Goal: Task Accomplishment & Management: Complete application form

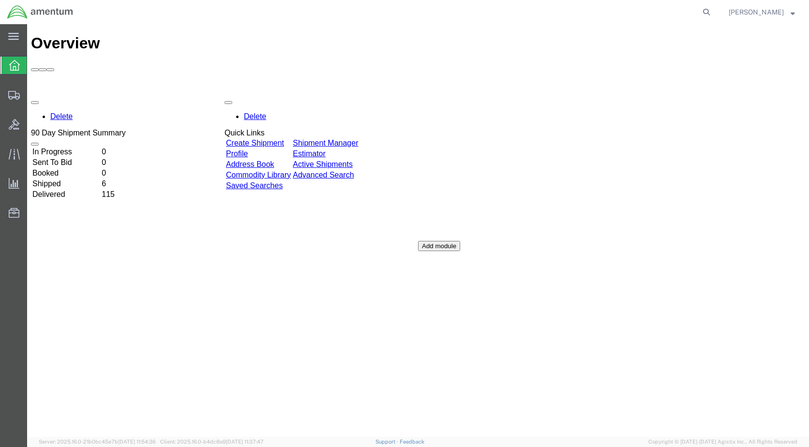
click at [275, 139] on link "Create Shipment" at bounding box center [255, 143] width 58 height 8
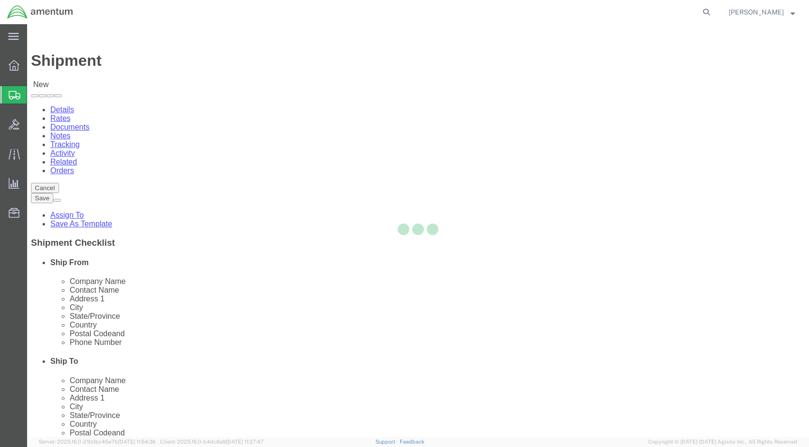
select select
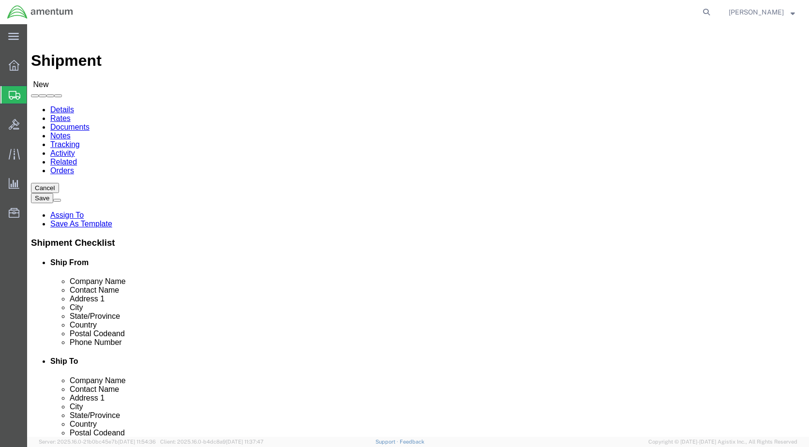
select select "MYPROFILE"
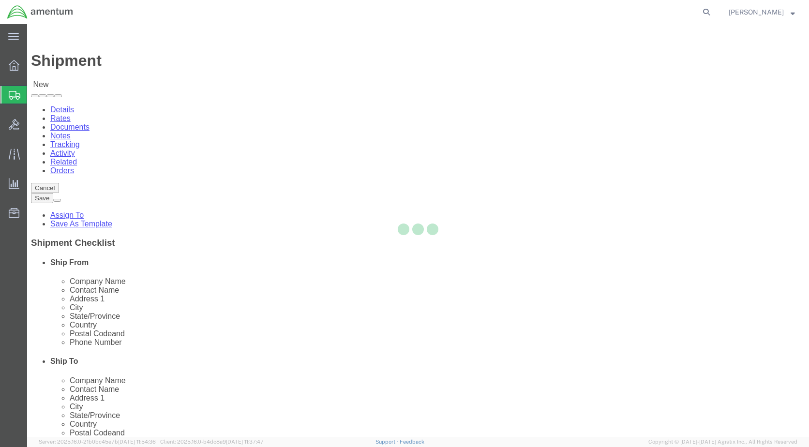
type input "Amentum Services, Inc."
type input "[PERSON_NAME]"
type input "[STREET_ADDRESS]"
type input "[GEOGRAPHIC_DATA]"
type input "Alpine"
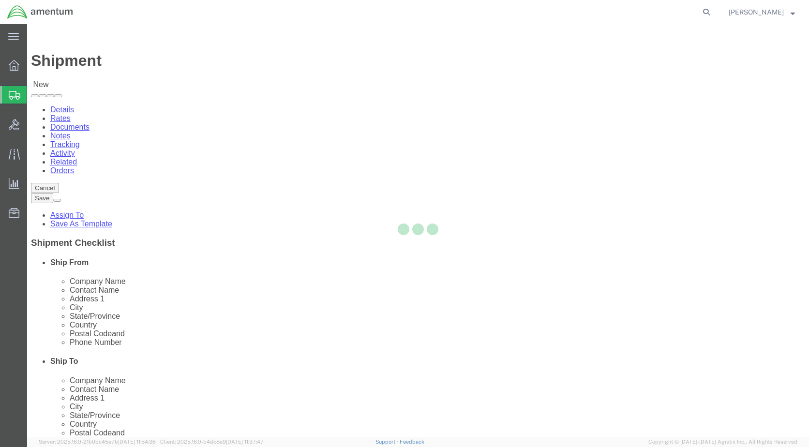
type input "79830"
type input "[PHONE_NUMBER]"
type input "[PERSON_NAME][EMAIL_ADDRESS][PERSON_NAME][DOMAIN_NAME]"
checkbox input "true"
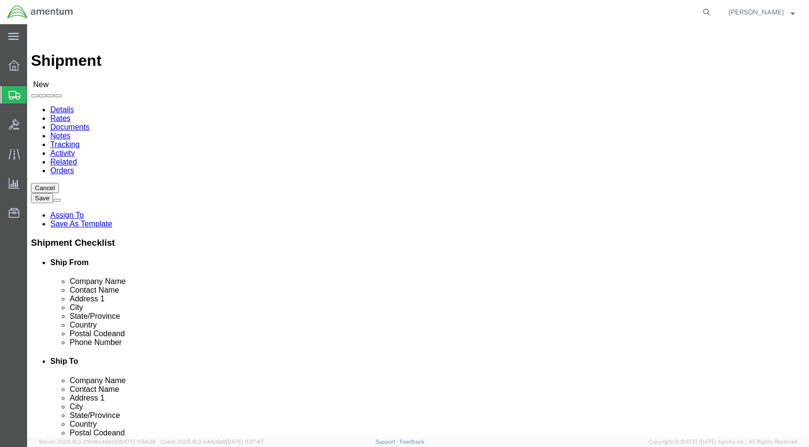
select select "[GEOGRAPHIC_DATA]"
select select "49921"
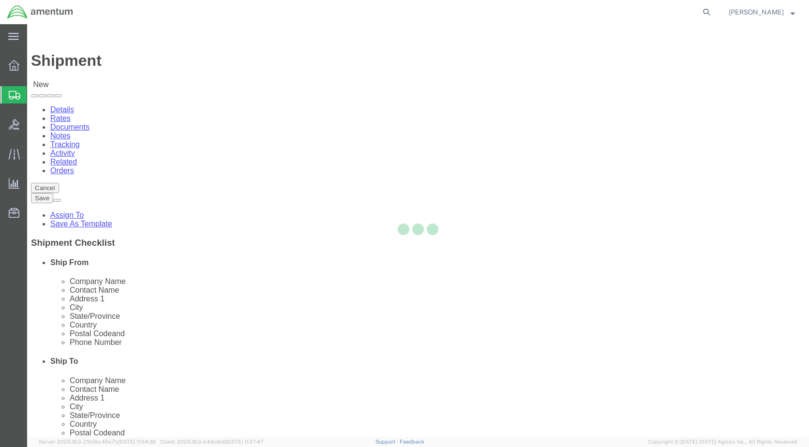
type input "Amentum Services, Inc"
type input "[PERSON_NAME]"
type input "[STREET_ADDRESS]"
type input "Building 1422"
type input "Selfridge"
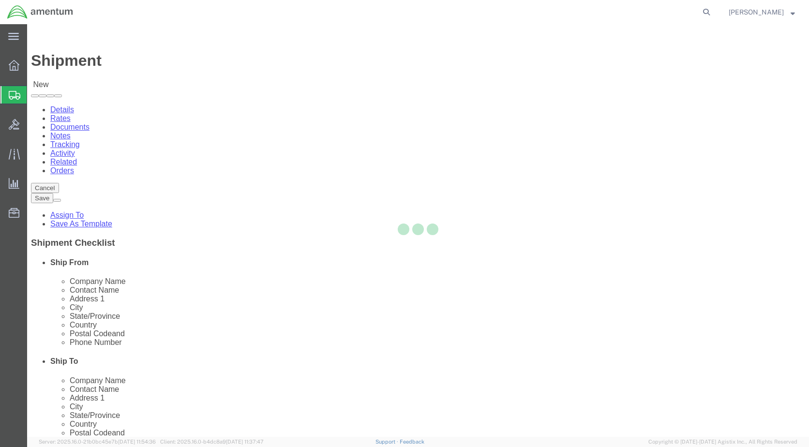
type input "48045"
type input "[PHONE_NUMBER]"
type input "[PERSON_NAME][EMAIL_ADDRESS][PERSON_NAME][DOMAIN_NAME]"
checkbox input "true"
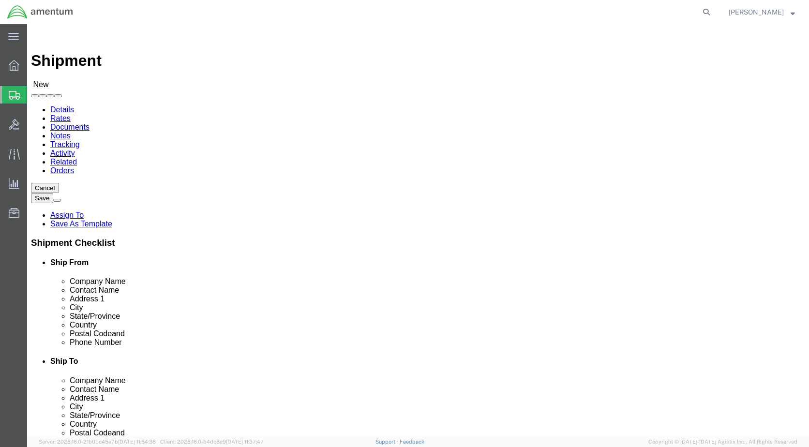
select select "MI"
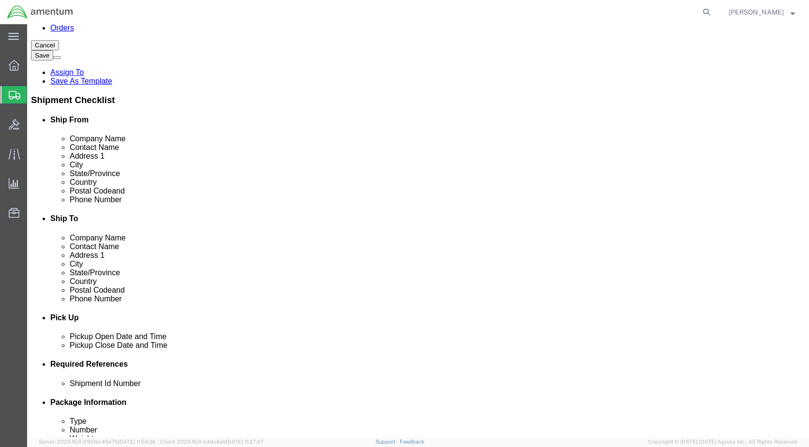
scroll to position [145, 0]
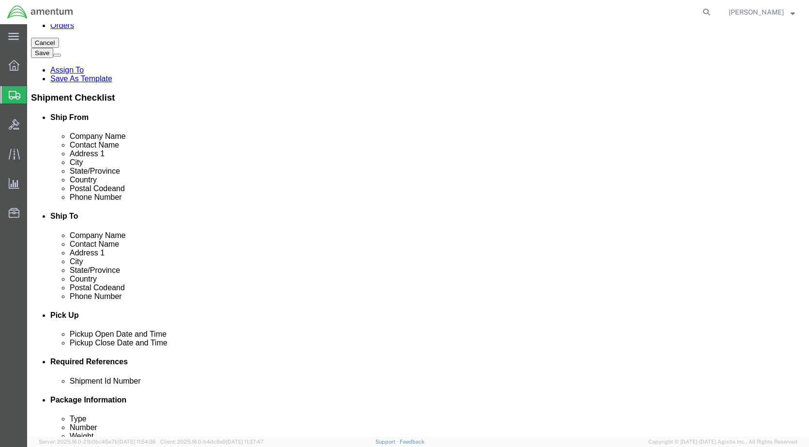
click div "[DATE] 11:00 AM"
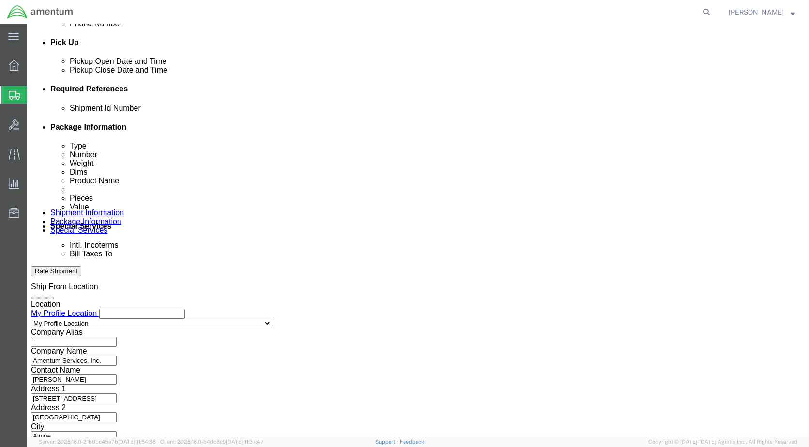
type input "4:00 PM"
click button "Apply"
click button "Add reference"
click select "Select Account Type Activity ID Airline Appointment Number ASN Batch Request # …"
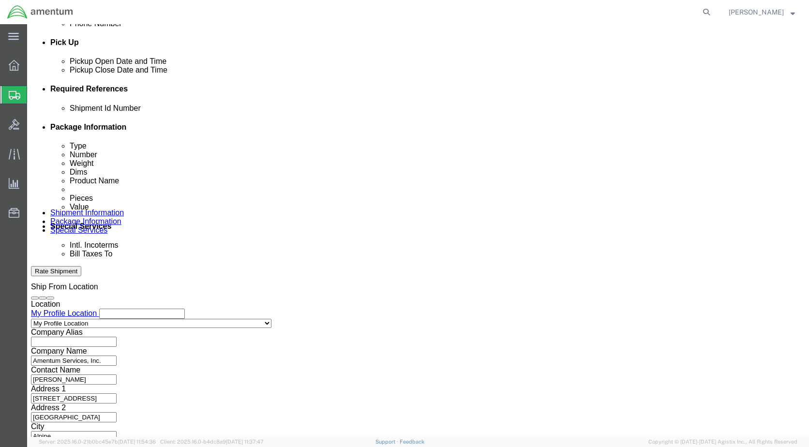
select select "CUSTREF"
click select "Select Account Type Activity ID Airline Appointment Number ASN Batch Request # …"
select select "DEPT"
click select "Select Account Type Activity ID Airline Appointment Number ASN Batch Request # …"
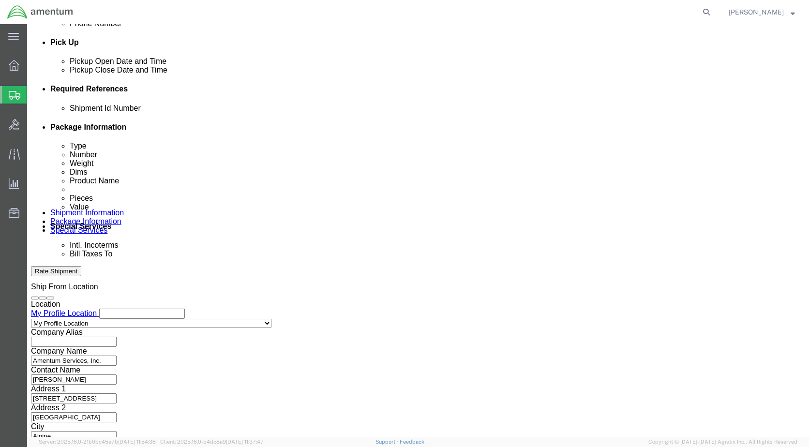
click input "text"
type input "SUPPLY"
click input "text"
type input "324589"
click select "Select Air Less than Truckload Multi-Leg Ocean Freight Rail Small Parcel Truckl…"
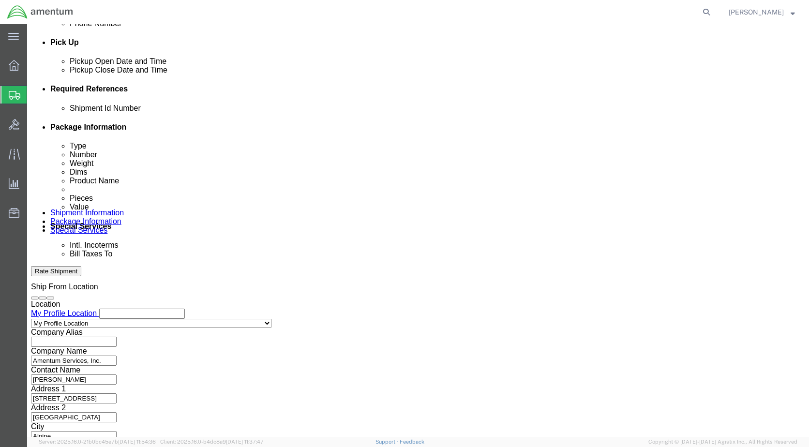
select select "SMAL"
click select "Select Air Less than Truckload Multi-Leg Ocean Freight Rail Small Parcel Truckl…"
click div "Shipping Mode (Optional)"
click button "Continue"
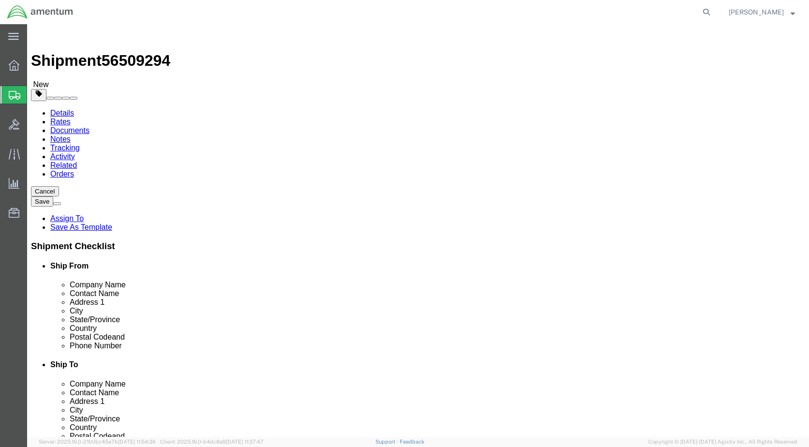
click select "Select Bale(s) Basket(s) Bolt(s) Bottle(s) Buckets Bulk Bundle(s) Can(s) Cardbo…"
select select "PAK"
click select "Select Bale(s) Basket(s) Bolt(s) Bottle(s) Buckets Bulk Bundle(s) Can(s) Cardbo…"
type input "10.25"
type input "12.75"
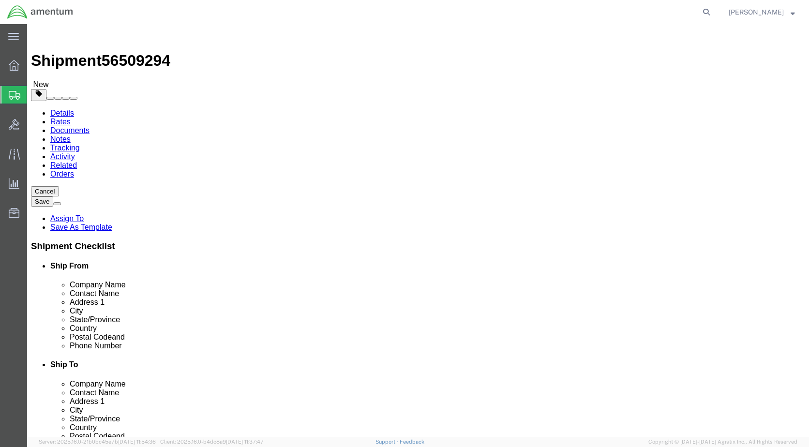
type input "1.00"
click input "0.00"
type input "1.00"
click div "Package Content # 1 1 x PAK Package Type Select Bale(s) Basket(s) Bolt(s) Bottl…"
click link "Add Content"
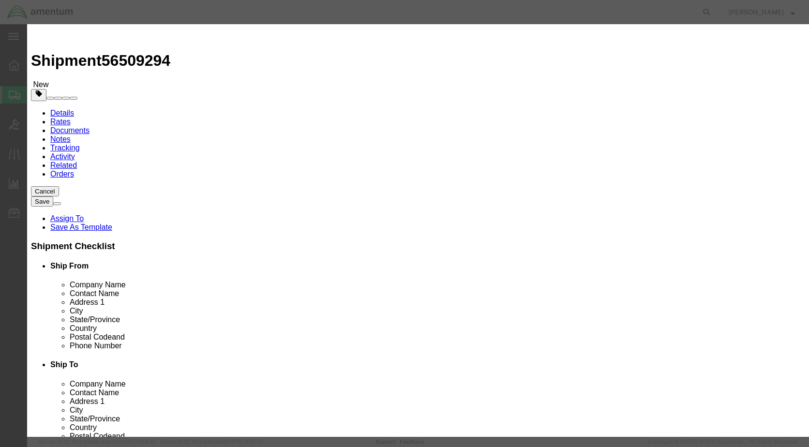
click input "text"
type input "350a58-1550-23"
click td "Model:"
select select "USD"
type input "SEAL"
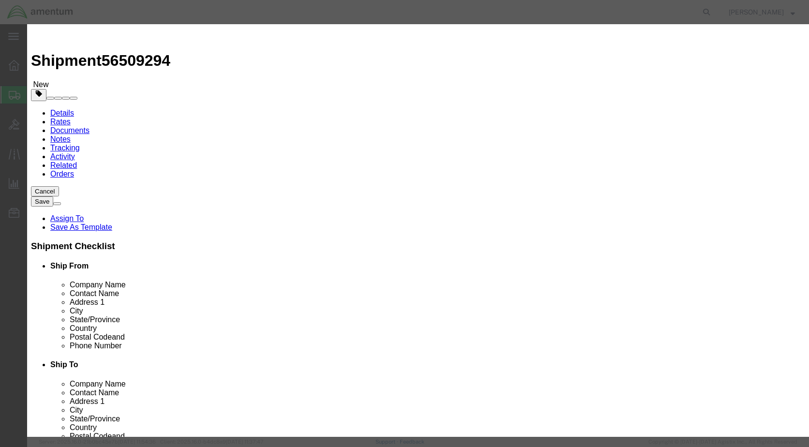
type input "350A58-1550-23"
type input "SEAL"
click input "text"
type input "1.00"
click button "Save & Close"
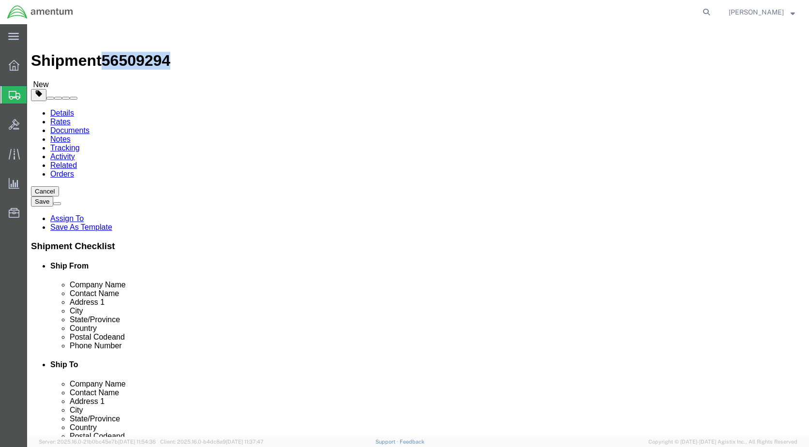
drag, startPoint x: 134, startPoint y: 10, endPoint x: 80, endPoint y: 10, distance: 53.7
click div "Shipment 56509294 New"
copy span "56509294"
click button "Previous"
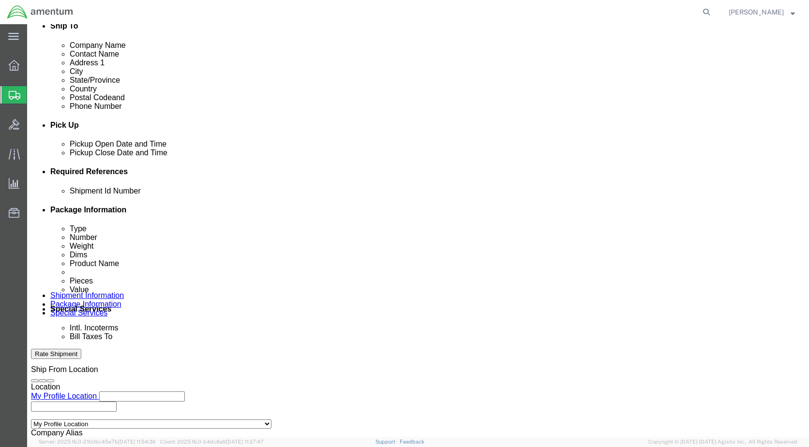
click input "text"
paste input "56509294"
type input "56509294"
click div "Shipping Mode (Optional)"
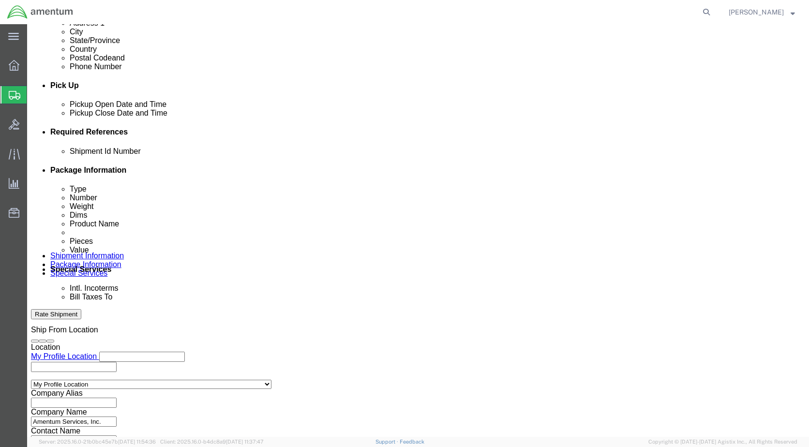
scroll to position [418, 0]
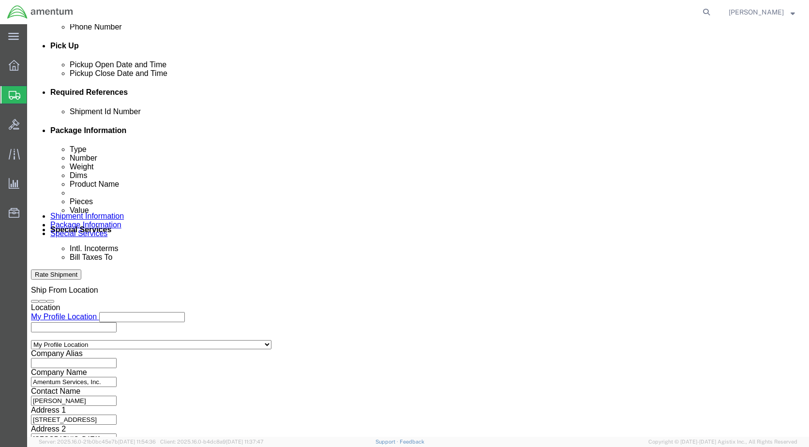
click button "Continue"
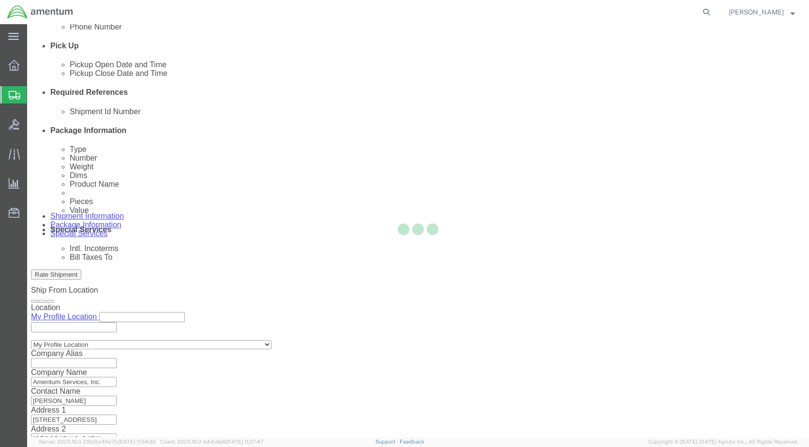
scroll to position [10, 0]
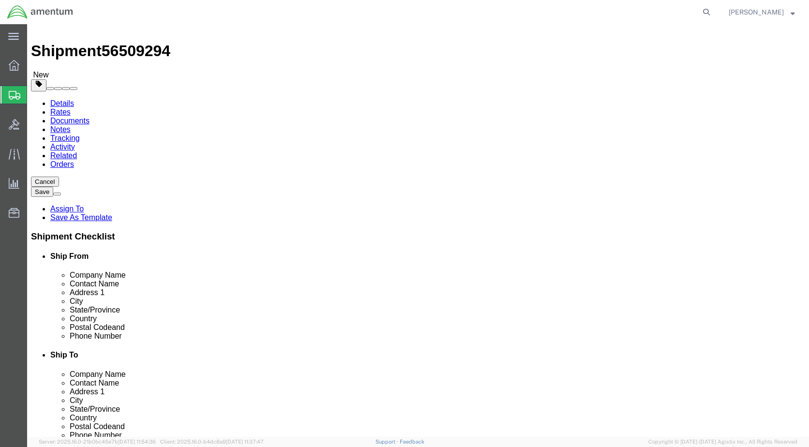
click button "Continue"
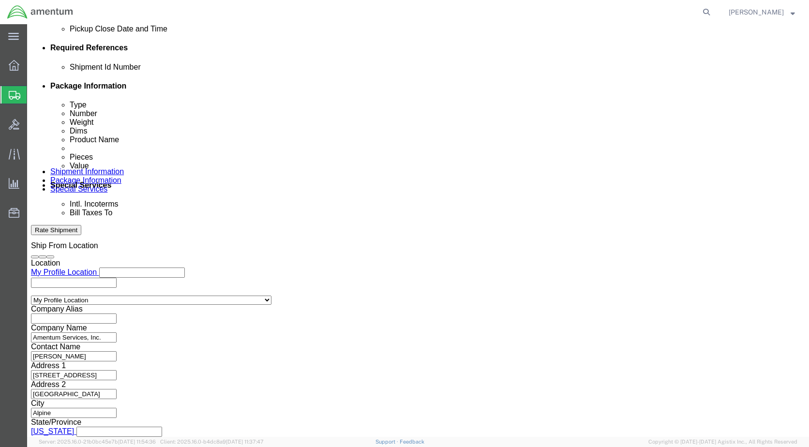
scroll to position [511, 0]
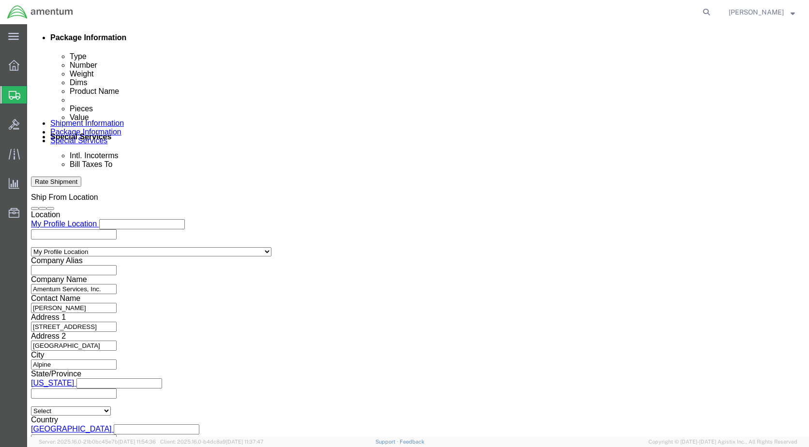
click button "Rate Shipment"
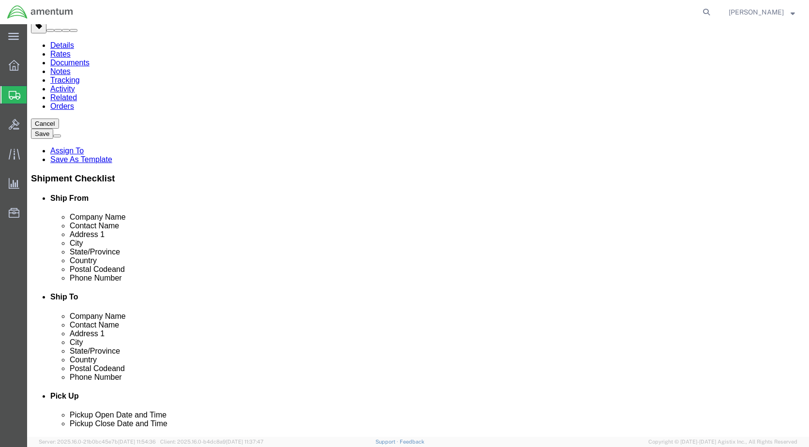
scroll to position [0, 0]
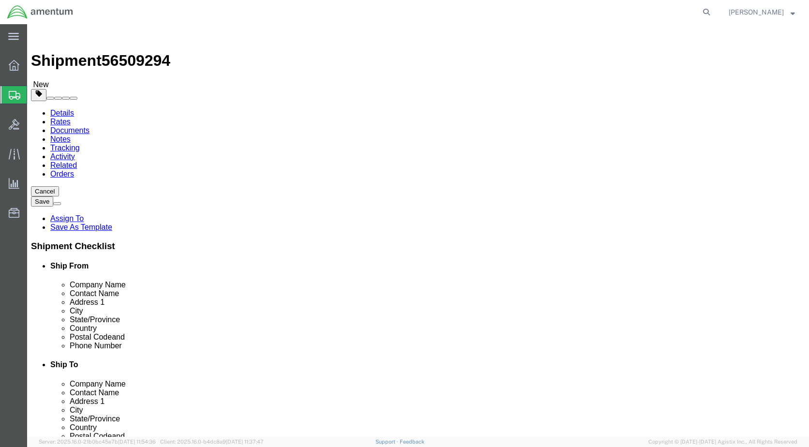
click link "Details"
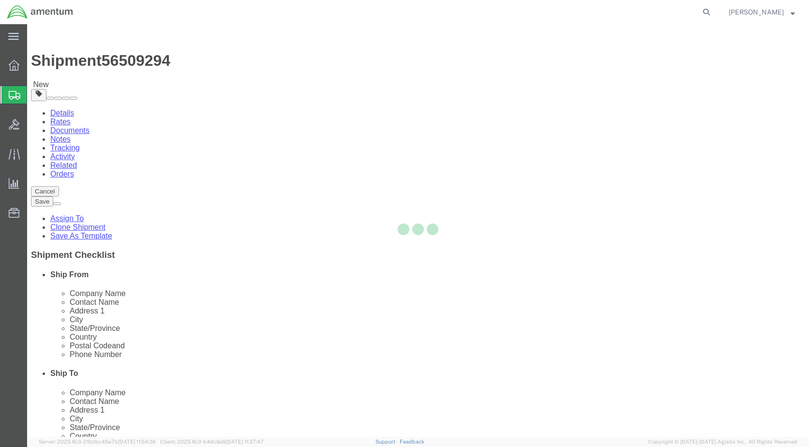
select select "49936"
select select "49921"
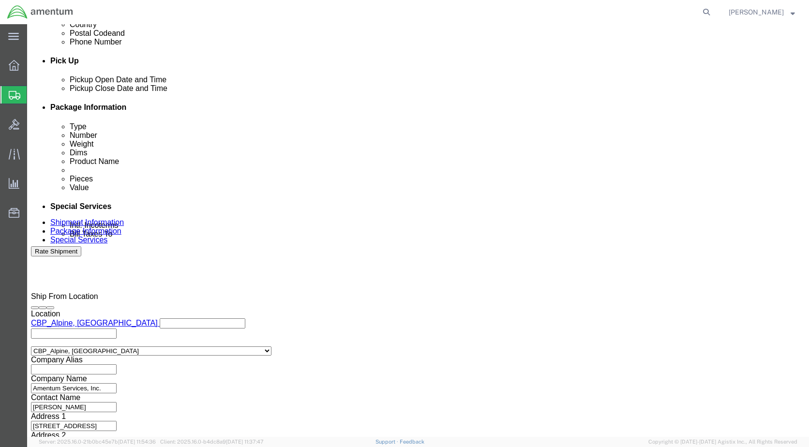
scroll to position [418, 0]
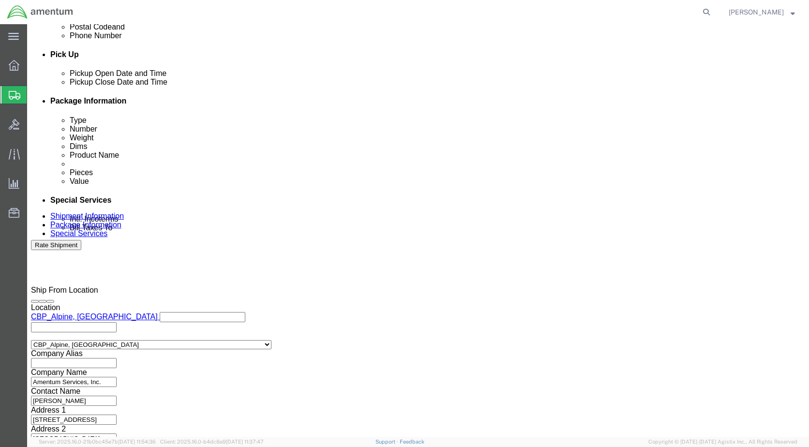
click button "Continue"
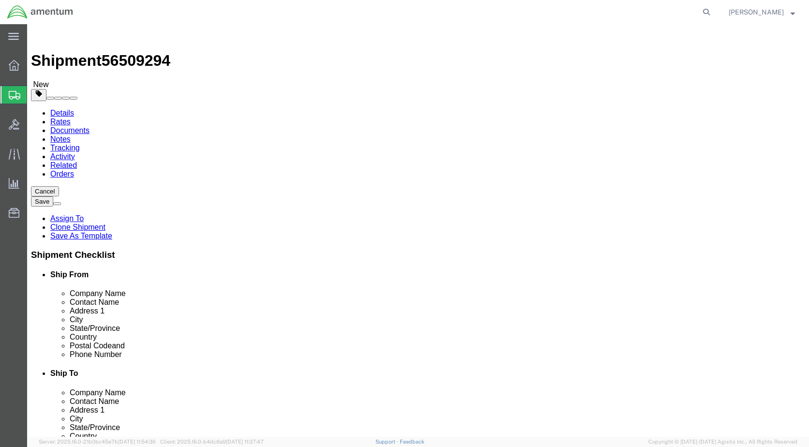
click div "Package Content # 1 1 x PAK Package Type Select Bale(s) Basket(s) Bolt(s) Bottl…"
click icon
click div "Ship. t°"
click icon
click div "Save in commodity library Clone this content Delete this content SEAL"
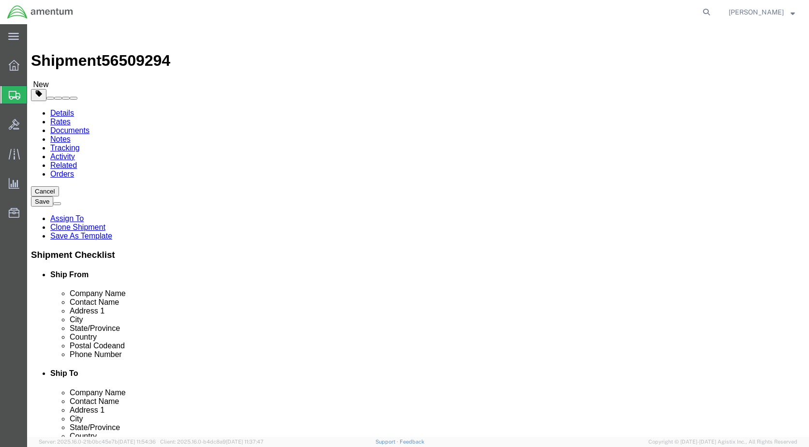
click span "button"
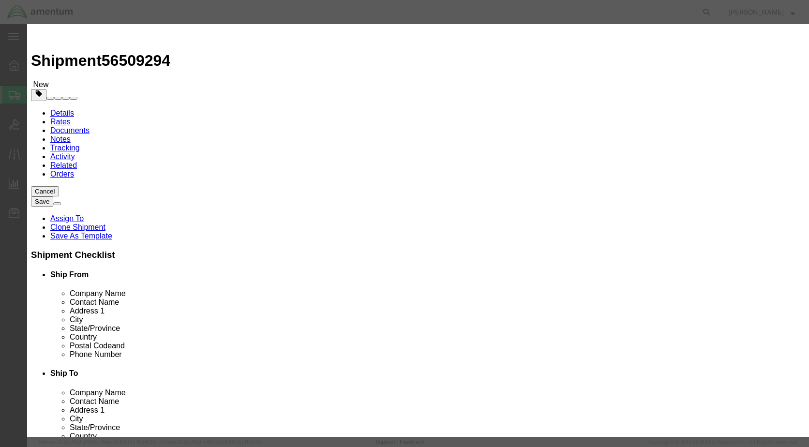
click button "Yes"
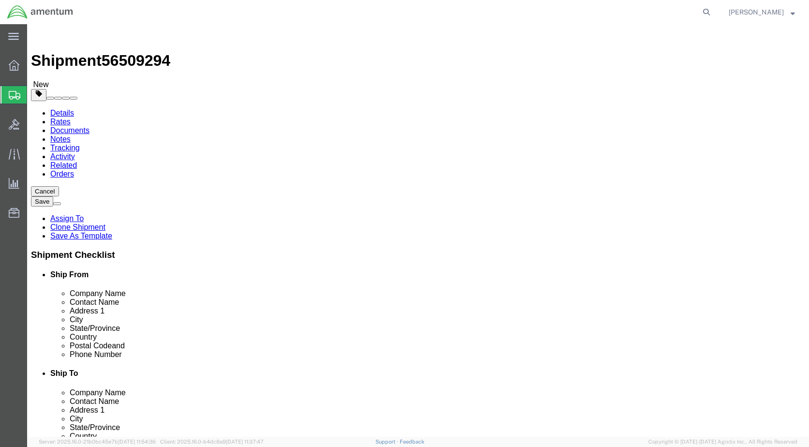
click button "Previous"
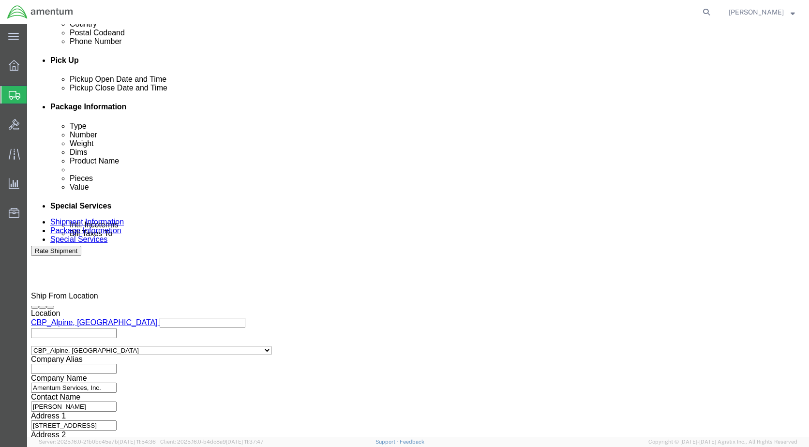
scroll to position [418, 0]
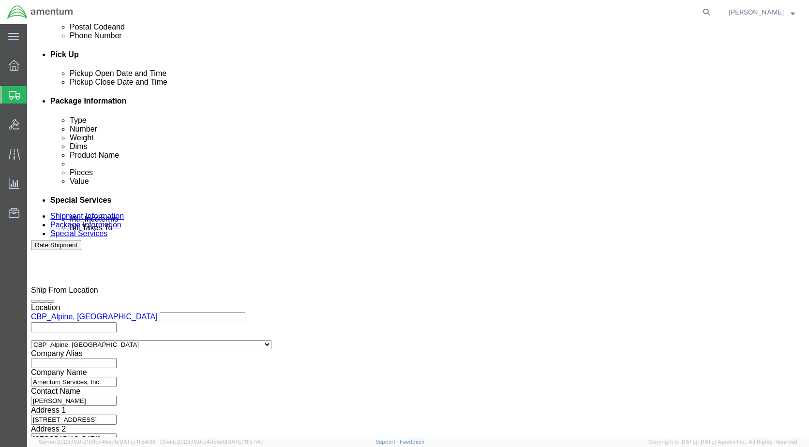
click button "Continue"
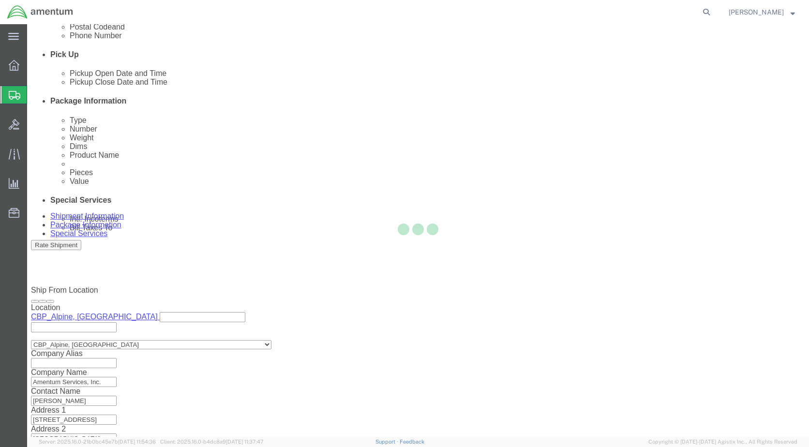
scroll to position [0, 0]
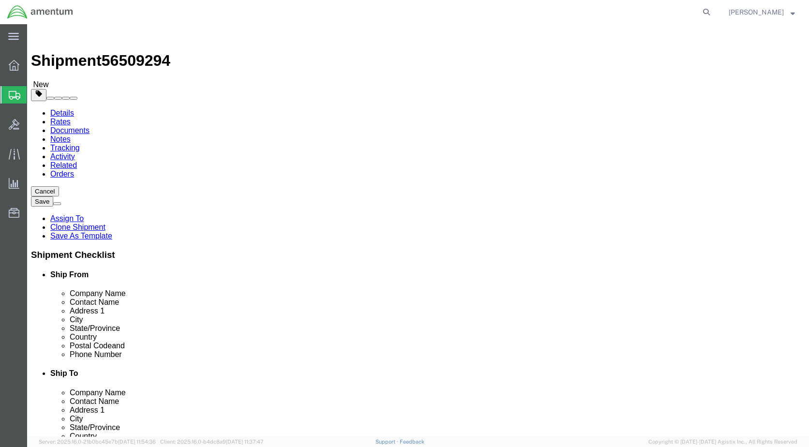
click select "Select Bale(s) Basket(s) Bolt(s) Bottle(s) Buckets Bulk Bundle(s) Can(s) Cardbo…"
select select "PAK"
click select "Select Bale(s) Basket(s) Bolt(s) Bottle(s) Buckets Bulk Bundle(s) Can(s) Cardbo…"
type input "10.25"
type input "12.75"
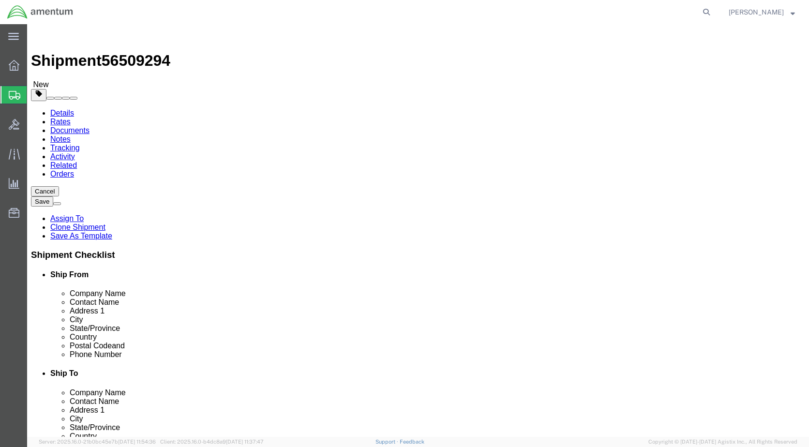
type input "1.00"
click input "0.00"
type input "1.00"
click link "Add Content"
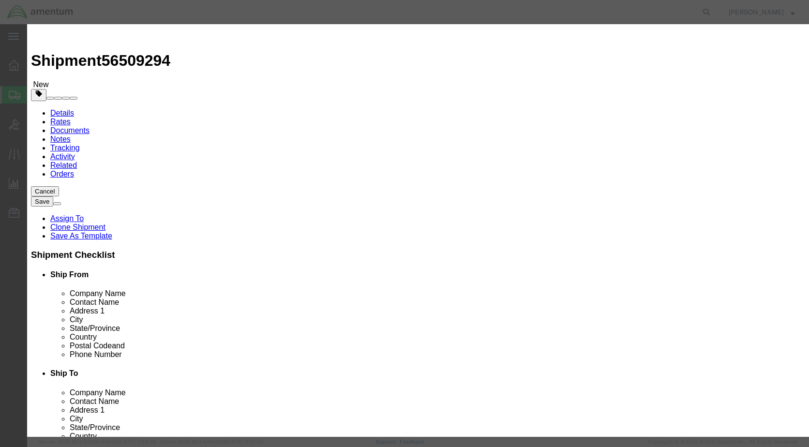
click input "text"
type input "350a58-1550-23"
click td "Name: [PERSON_NAME]"
select select "USD"
type input "SEAL"
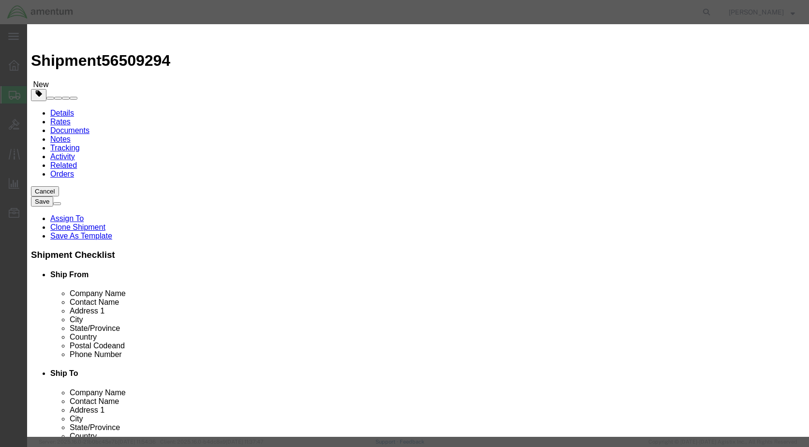
type input "350A58-1550-23"
type input "SEAL"
click input "text"
type input "1.00"
click input "text"
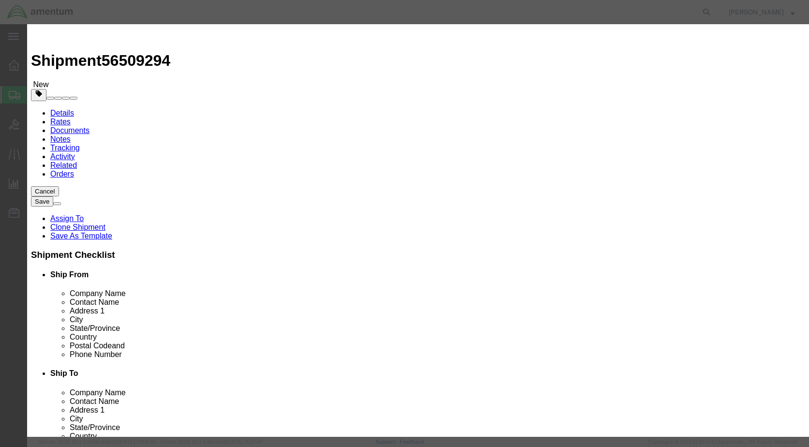
type input "100.00"
click button "Save & Close"
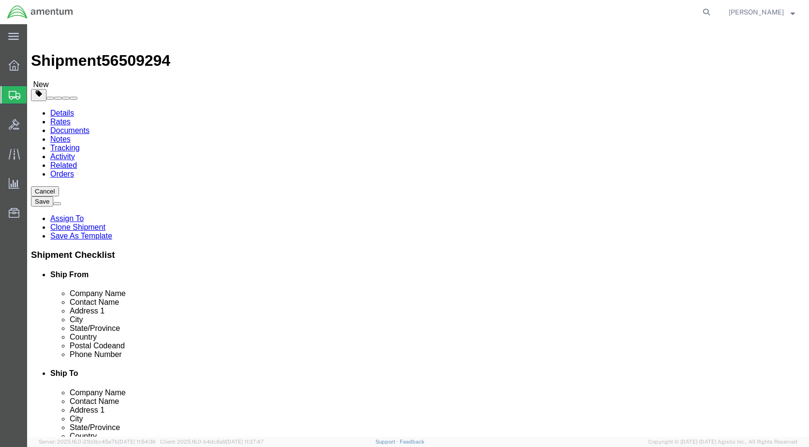
scroll to position [10, 0]
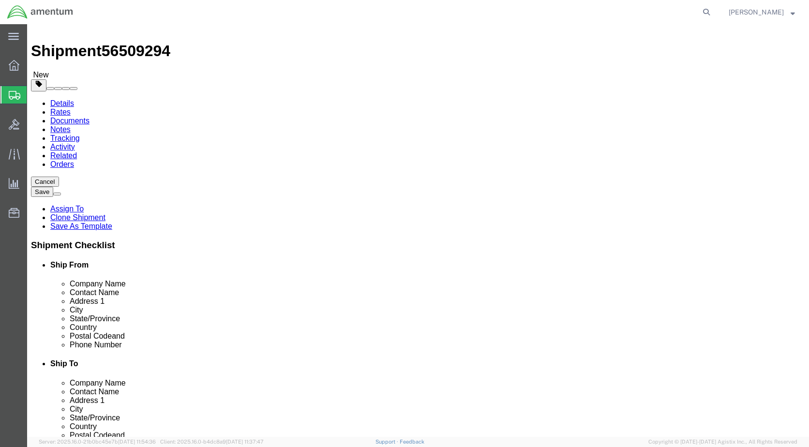
click button "Continue"
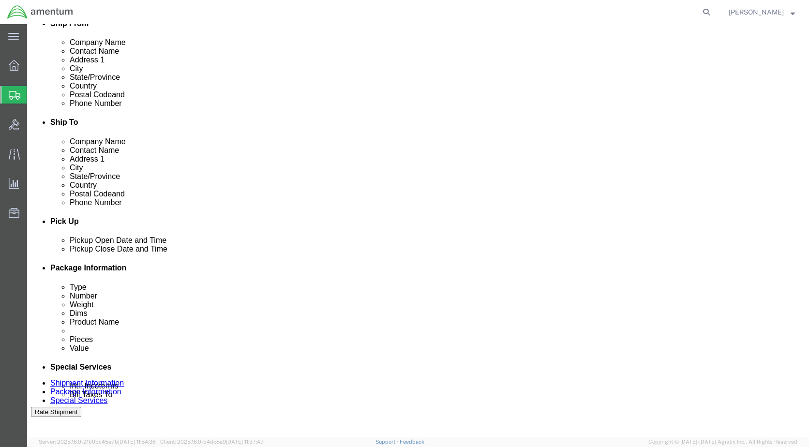
scroll to position [252, 0]
click button "Rate Shipment"
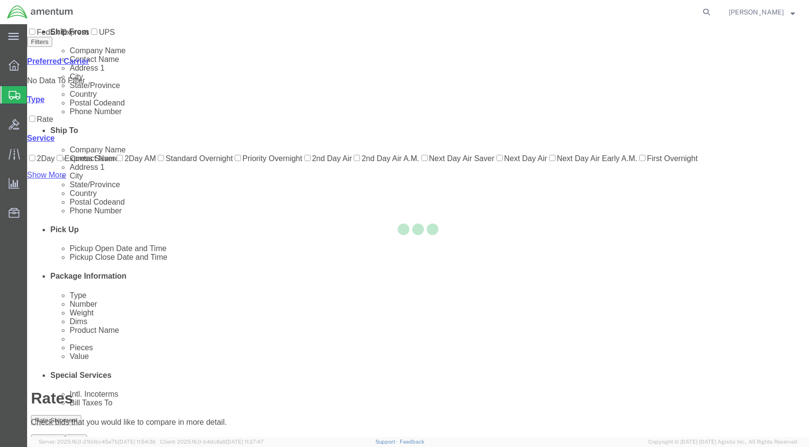
scroll to position [0, 0]
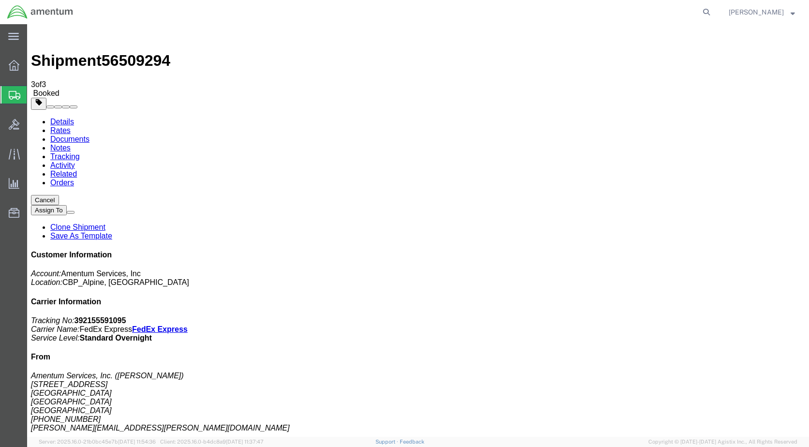
drag, startPoint x: 336, startPoint y: 132, endPoint x: 679, endPoint y: 103, distance: 344.8
click at [68, 118] on link "Details" at bounding box center [62, 122] width 24 height 8
click link "Schedule pickup request"
